Goal: Task Accomplishment & Management: Manage account settings

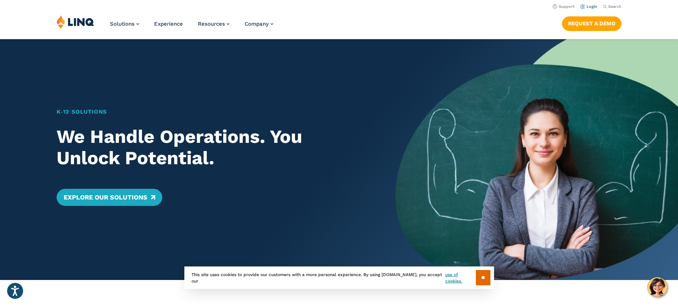
click at [591, 7] on link "Login" at bounding box center [588, 6] width 17 height 5
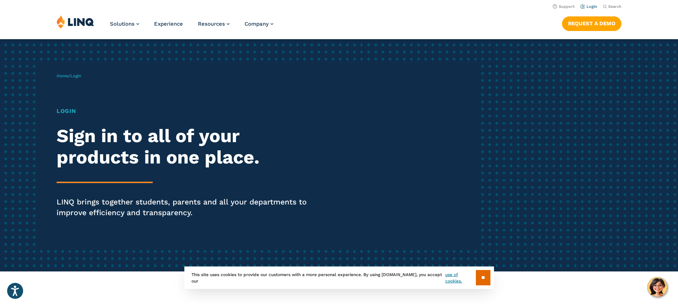
click at [583, 6] on link "Login" at bounding box center [588, 6] width 17 height 5
click at [487, 274] on input "**" at bounding box center [483, 277] width 15 height 15
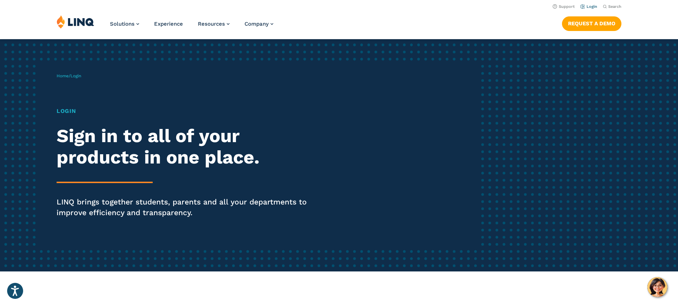
click at [593, 7] on link "Login" at bounding box center [588, 6] width 17 height 5
